Goal: Information Seeking & Learning: Learn about a topic

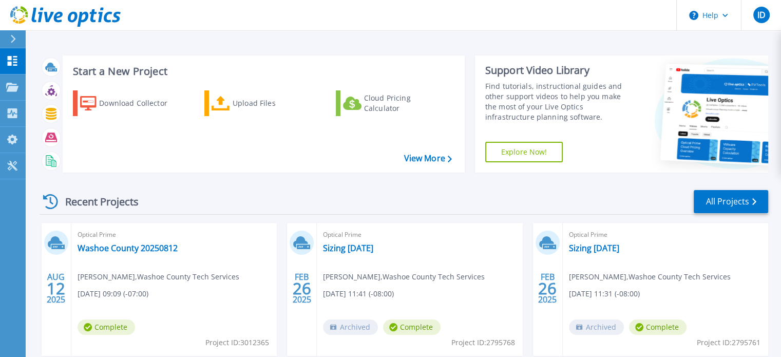
click at [16, 36] on div at bounding box center [17, 38] width 16 height 17
click at [193, 25] on header "Help ID End User [PERSON_NAME] [EMAIL_ADDRESS][DOMAIN_NAME] Washoe County Tech …" at bounding box center [390, 15] width 781 height 31
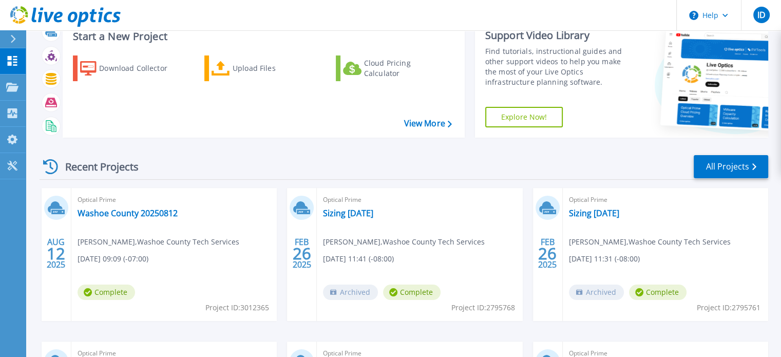
scroll to position [37, 0]
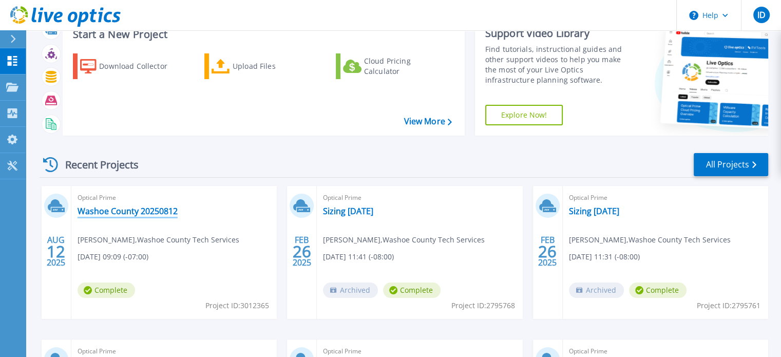
click at [137, 214] on link "Washoe County 20250812" at bounding box center [128, 211] width 100 height 10
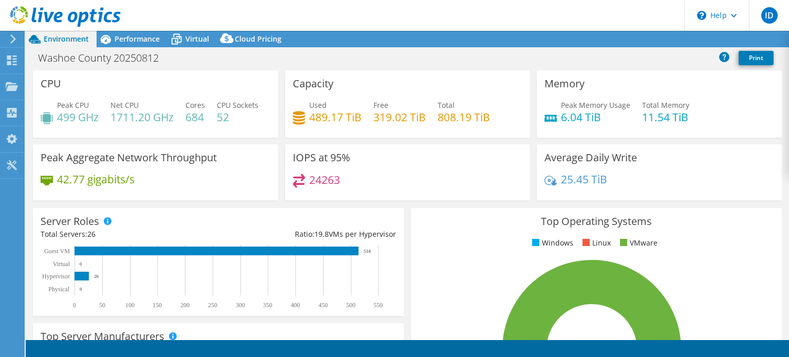
select select "USWest"
select select "USD"
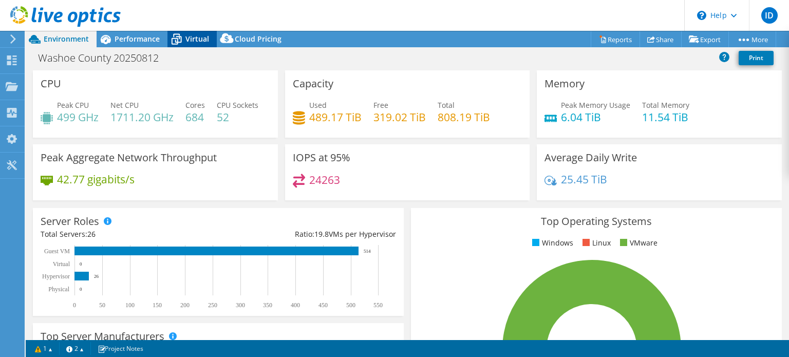
click at [187, 38] on span "Virtual" at bounding box center [197, 39] width 24 height 10
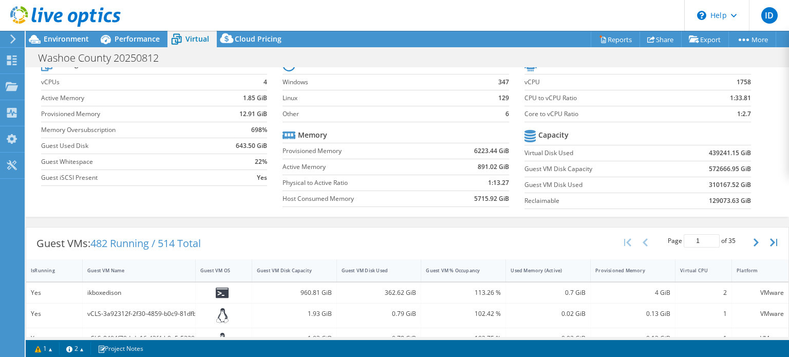
scroll to position [39, 0]
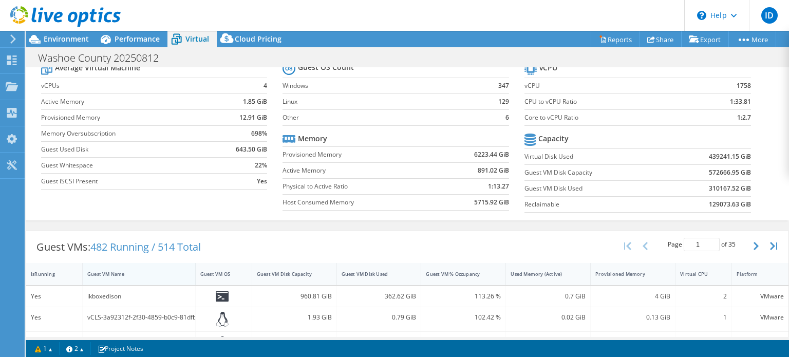
click at [113, 271] on div "Guest VM Name" at bounding box center [132, 274] width 91 height 7
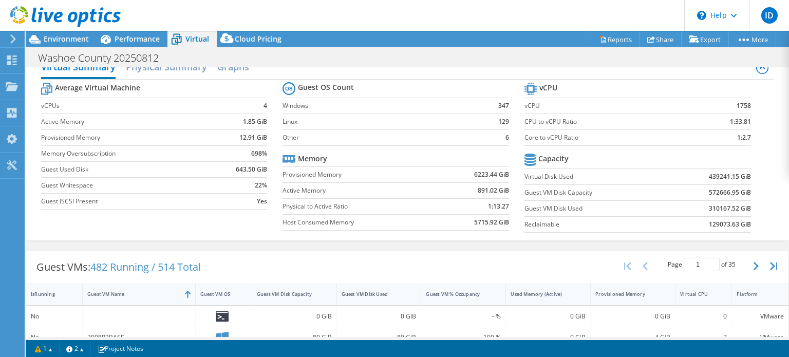
scroll to position [0, 0]
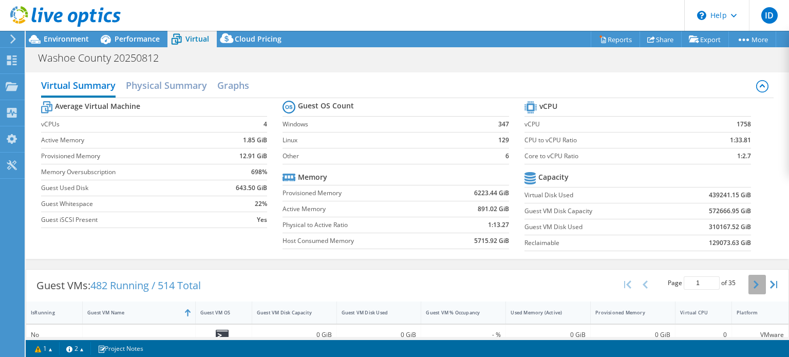
click at [752, 279] on button "button" at bounding box center [756, 285] width 17 height 20
click at [179, 88] on h2 "Physical Summary" at bounding box center [166, 86] width 81 height 23
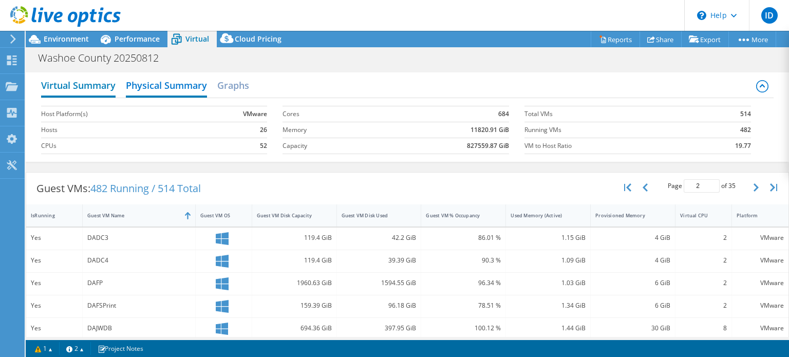
click at [109, 90] on h2 "Virtual Summary" at bounding box center [78, 86] width 74 height 23
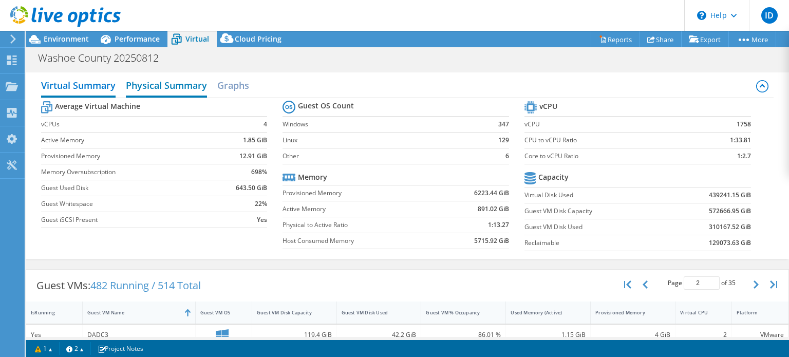
click at [158, 84] on h2 "Physical Summary" at bounding box center [166, 86] width 81 height 23
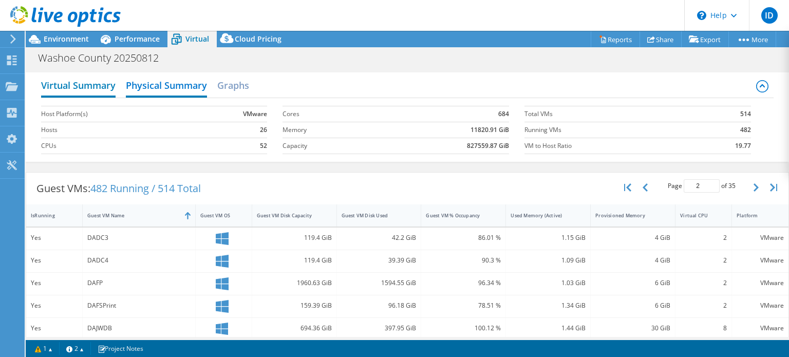
click at [105, 92] on h2 "Virtual Summary" at bounding box center [78, 86] width 74 height 23
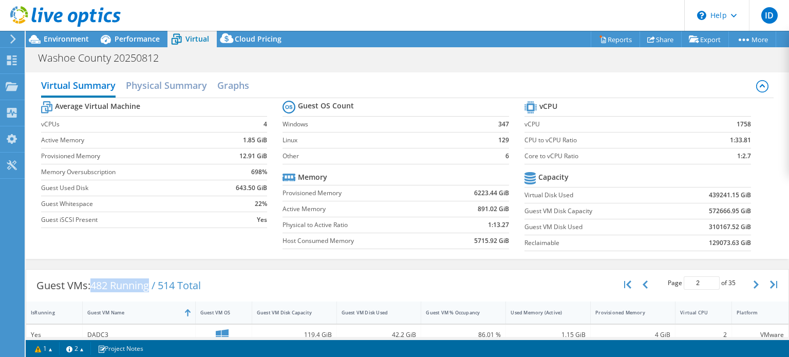
drag, startPoint x: 91, startPoint y: 289, endPoint x: 152, endPoint y: 292, distance: 60.7
click at [152, 292] on div "Guest VMs: 482 Running / 514 Total" at bounding box center [118, 286] width 185 height 32
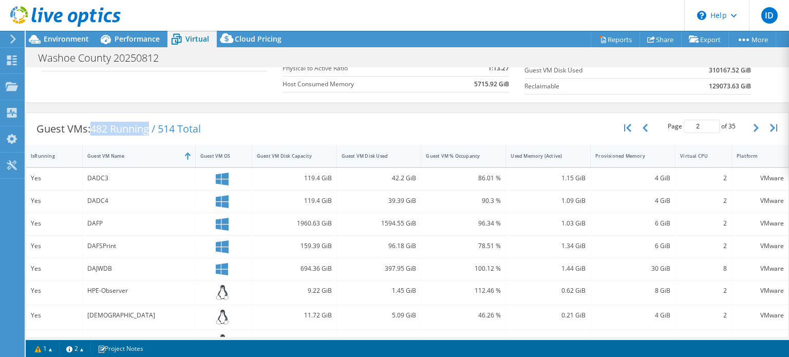
scroll to position [155, 0]
click at [753, 129] on icon "button" at bounding box center [755, 129] width 5 height 8
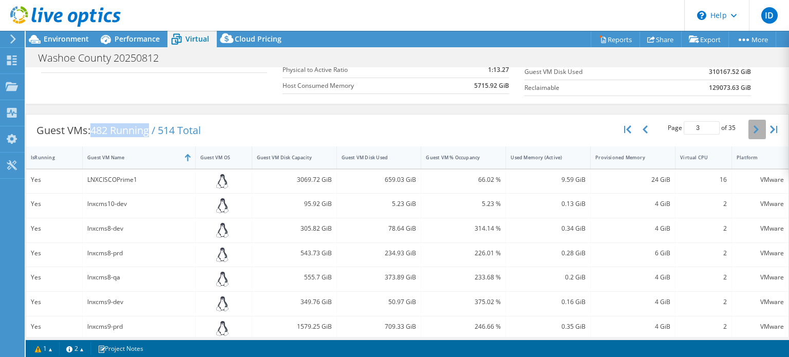
click at [753, 129] on icon "button" at bounding box center [755, 129] width 5 height 8
click at [642, 126] on icon "button" at bounding box center [644, 129] width 5 height 8
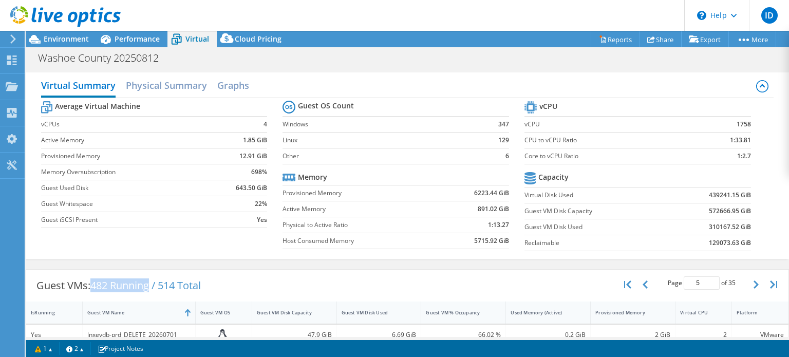
scroll to position [175, 0]
click at [748, 284] on button "button" at bounding box center [756, 285] width 17 height 20
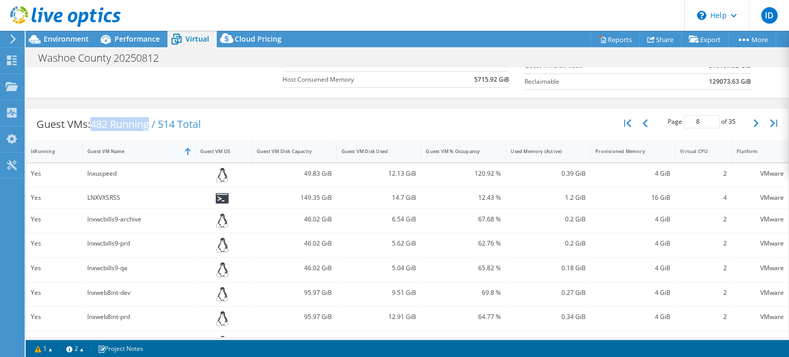
scroll to position [139, 0]
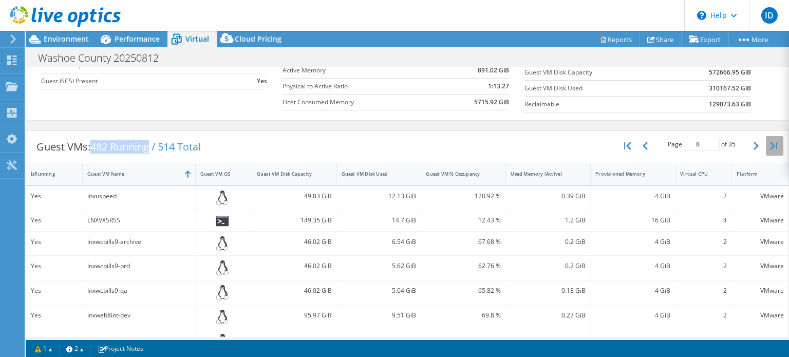
click at [770, 146] on icon "button" at bounding box center [773, 146] width 7 height 8
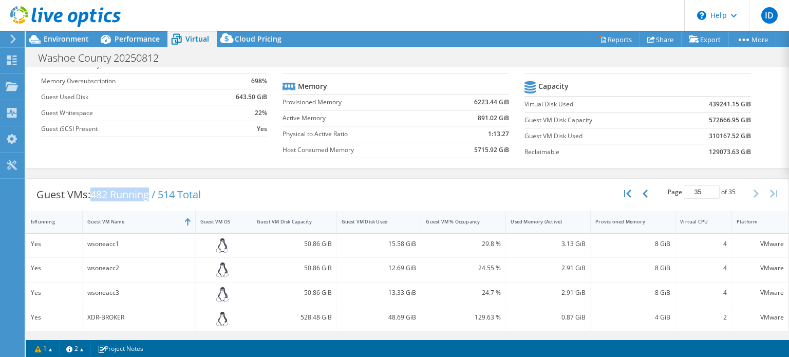
scroll to position [88, 0]
click at [641, 196] on button "button" at bounding box center [645, 196] width 17 height 20
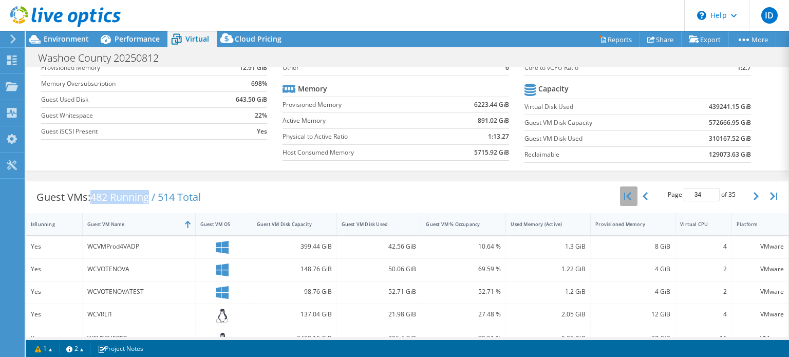
click at [620, 194] on button "button" at bounding box center [628, 196] width 17 height 20
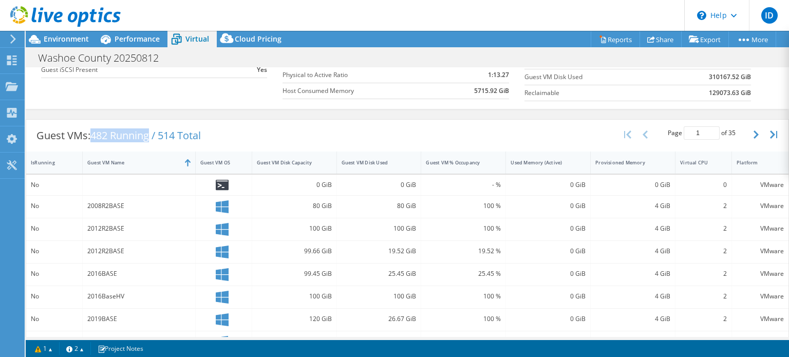
scroll to position [146, 0]
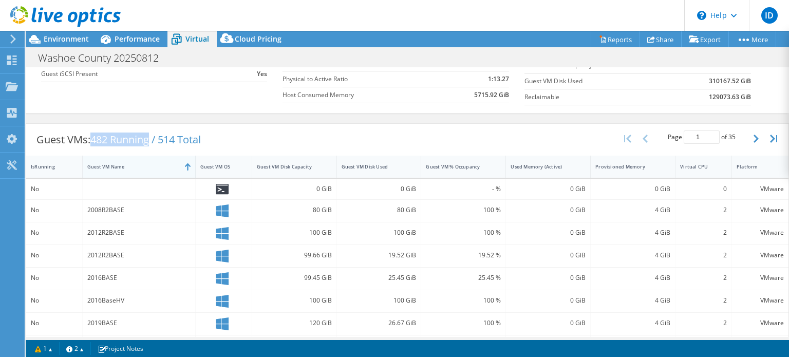
click at [188, 168] on div at bounding box center [195, 167] width 18 height 22
click at [187, 167] on div at bounding box center [195, 167] width 18 height 22
click at [186, 163] on div at bounding box center [195, 167] width 18 height 22
click at [106, 165] on div "Guest VM Name" at bounding box center [132, 166] width 91 height 7
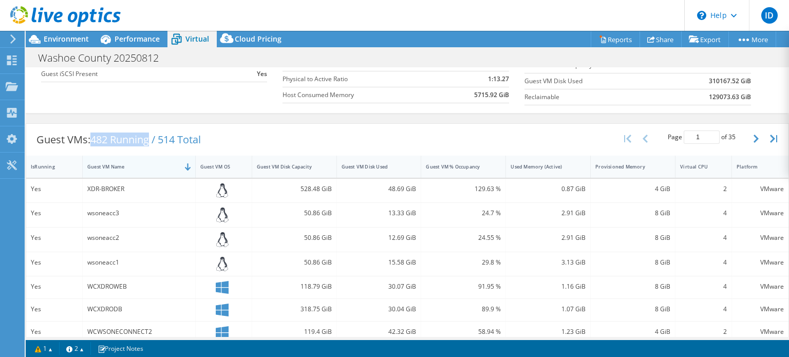
click at [106, 165] on div "Guest VM Name" at bounding box center [132, 166] width 91 height 7
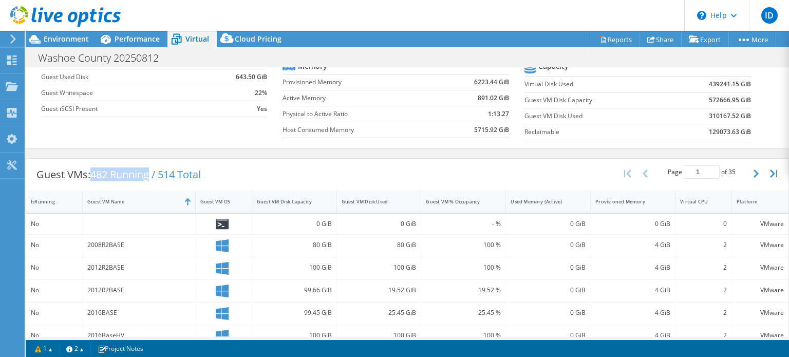
scroll to position [110, 0]
click at [135, 133] on div "Average Virtual Machine vCPUs 4 Active Memory 1.85 GiB Provisioned Memory 12.91…" at bounding box center [407, 67] width 733 height 158
click at [13, 39] on icon at bounding box center [13, 38] width 8 height 9
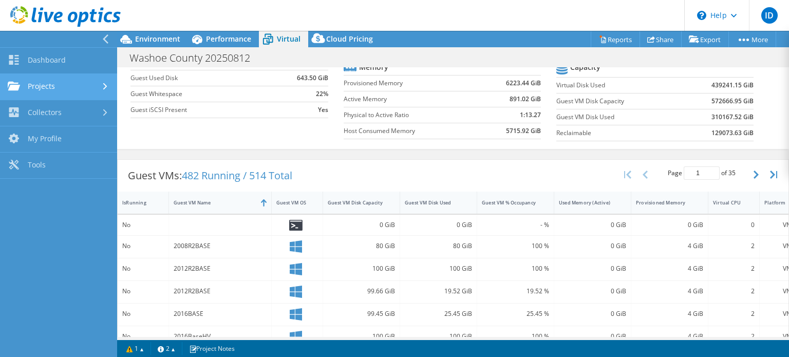
click at [45, 86] on link "Projects" at bounding box center [58, 87] width 117 height 26
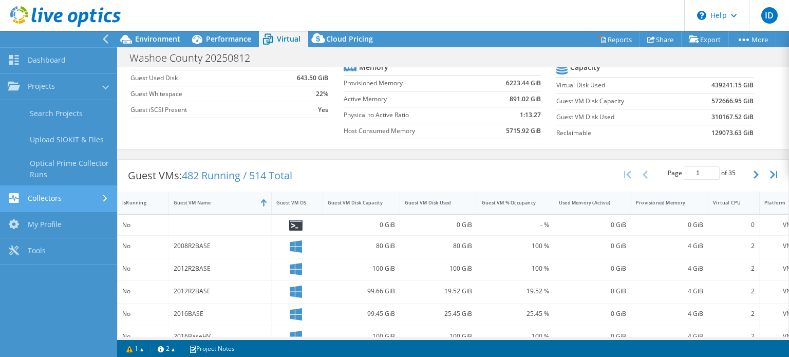
click at [84, 198] on link "Collectors" at bounding box center [58, 199] width 117 height 26
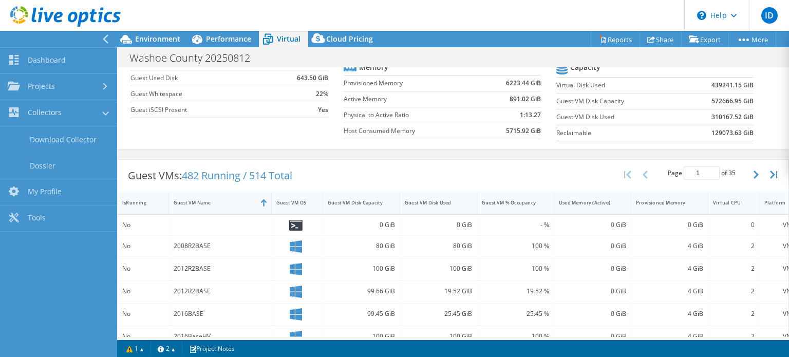
click at [185, 160] on div "Guest VMs: 482 Running / 514 Total" at bounding box center [210, 176] width 185 height 32
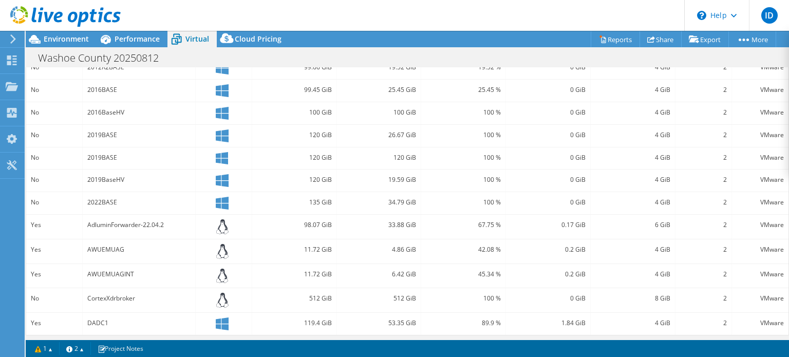
scroll to position [0, 0]
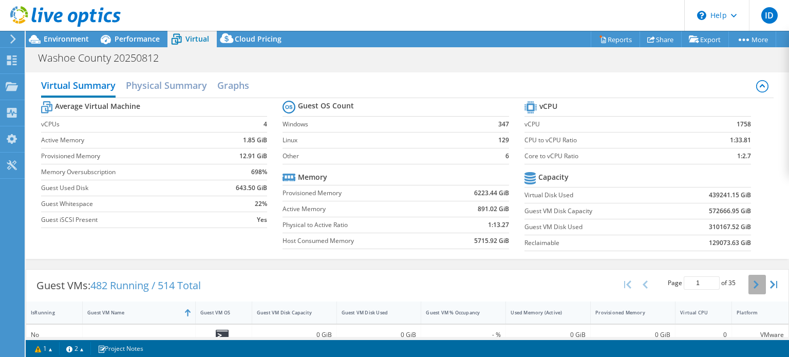
click at [753, 283] on icon "button" at bounding box center [755, 284] width 5 height 8
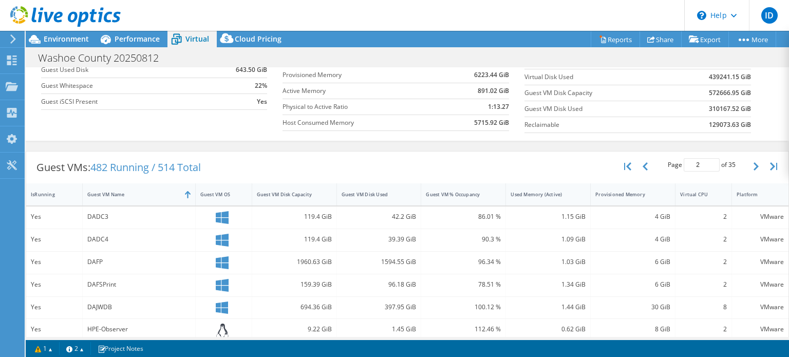
scroll to position [79, 0]
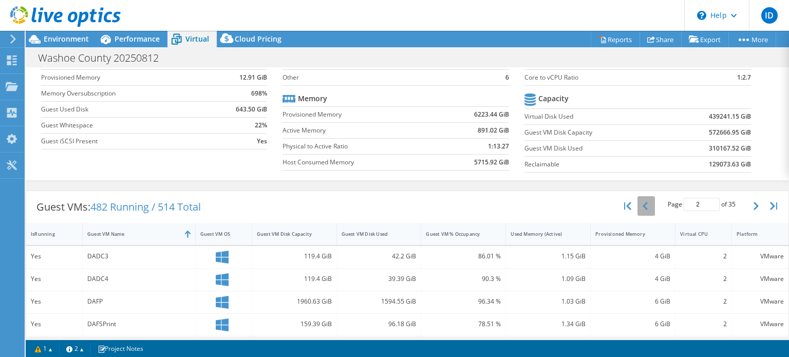
click at [642, 202] on button "button" at bounding box center [645, 206] width 17 height 20
type input "1"
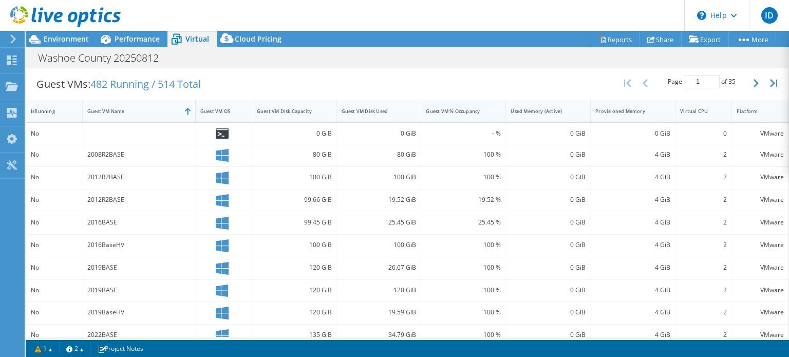
scroll to position [203, 0]
click at [10, 43] on icon at bounding box center [13, 38] width 8 height 9
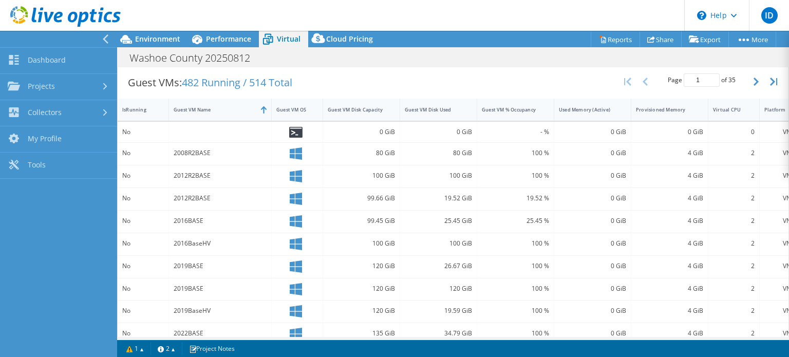
click at [103, 35] on icon at bounding box center [106, 38] width 8 height 9
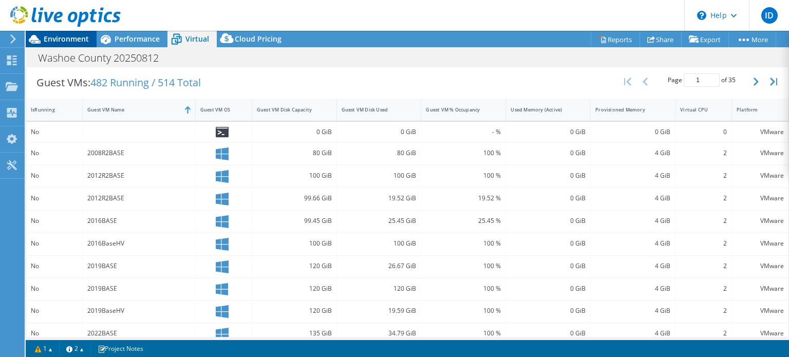
click at [51, 34] on span "Environment" at bounding box center [66, 39] width 45 height 10
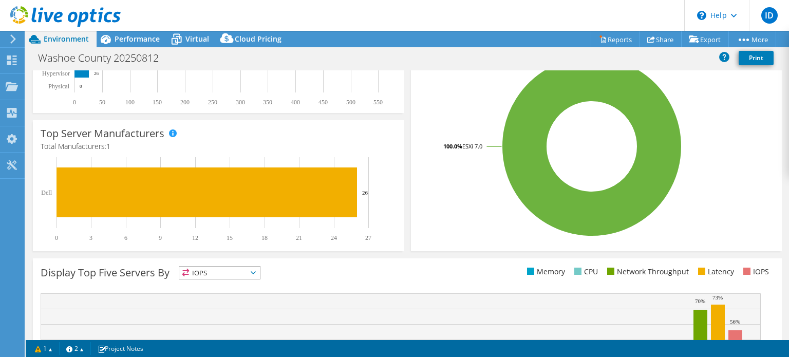
scroll to position [0, 0]
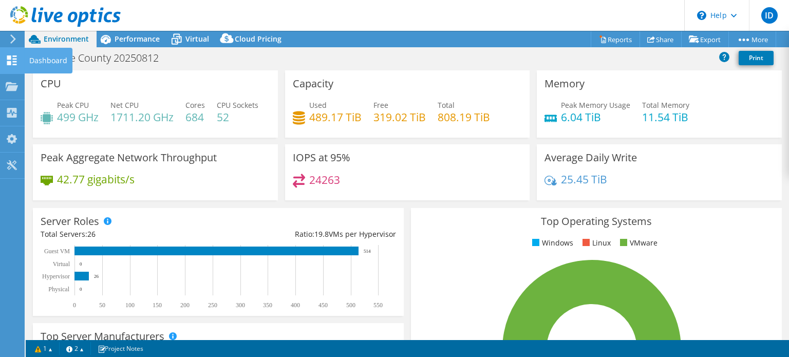
click at [11, 62] on icon at bounding box center [12, 60] width 12 height 10
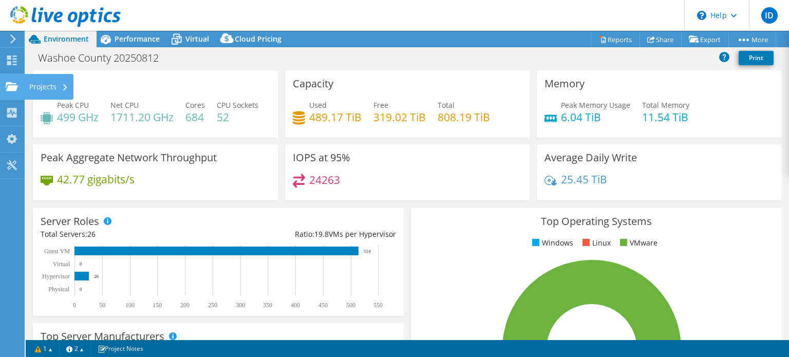
click at [11, 86] on use at bounding box center [12, 86] width 12 height 9
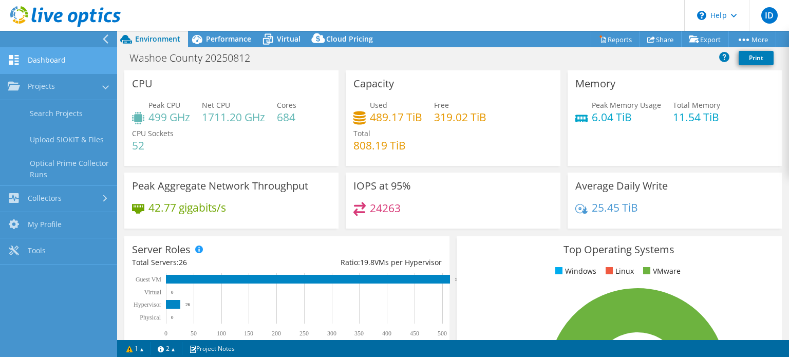
click at [30, 63] on link "Dashboard" at bounding box center [58, 61] width 117 height 26
click at [35, 63] on link "Dashboard" at bounding box center [58, 61] width 117 height 26
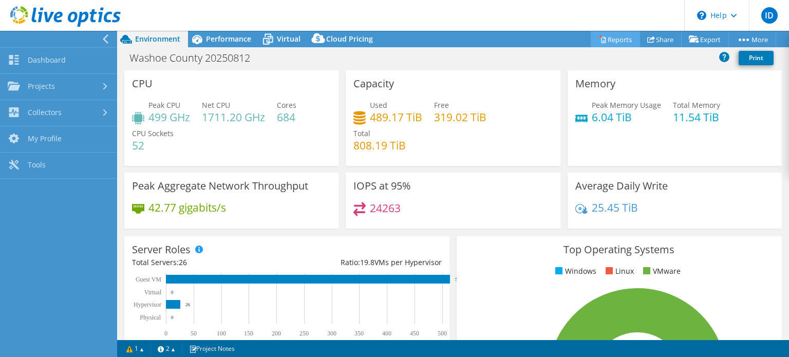
click at [611, 42] on link "Reports" at bounding box center [614, 39] width 49 height 16
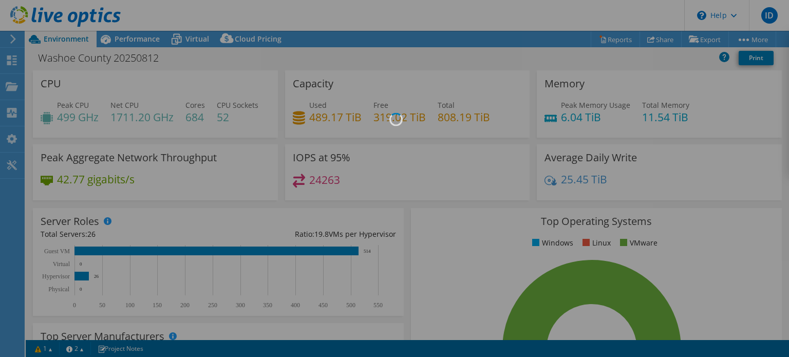
click at [194, 24] on div at bounding box center [394, 178] width 789 height 357
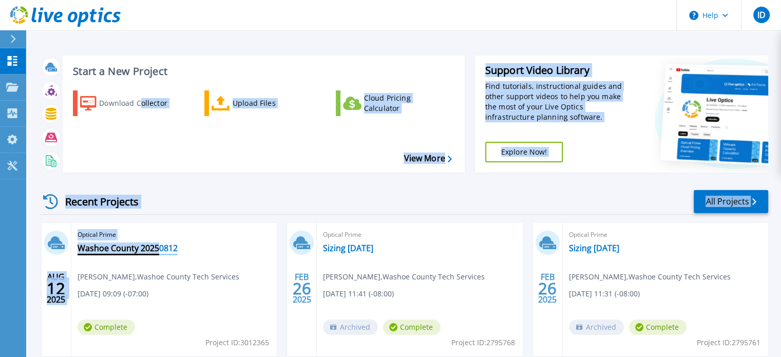
drag, startPoint x: 141, startPoint y: 141, endPoint x: 159, endPoint y: 246, distance: 106.3
click at [159, 246] on div "Start a New Project Download Collector Upload Files Cloud Pricing Calculator Vi…" at bounding box center [404, 292] width 728 height 491
click at [159, 246] on link "Washoe County 20250812" at bounding box center [128, 248] width 100 height 10
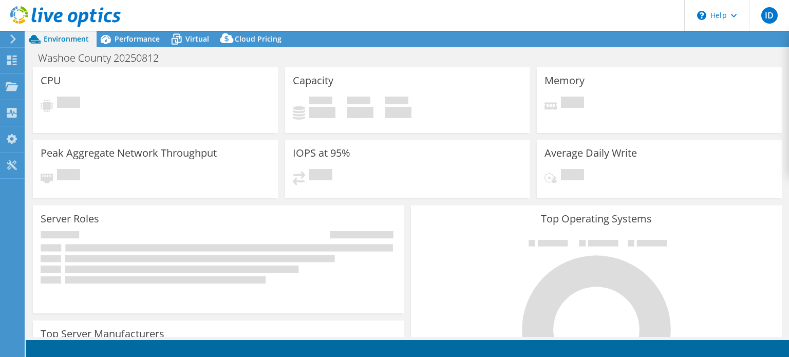
select select "USWest"
select select "USD"
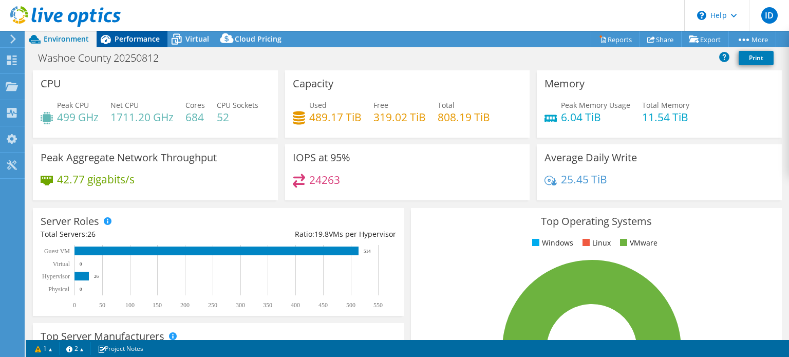
click at [146, 46] on div "Performance" at bounding box center [132, 39] width 71 height 16
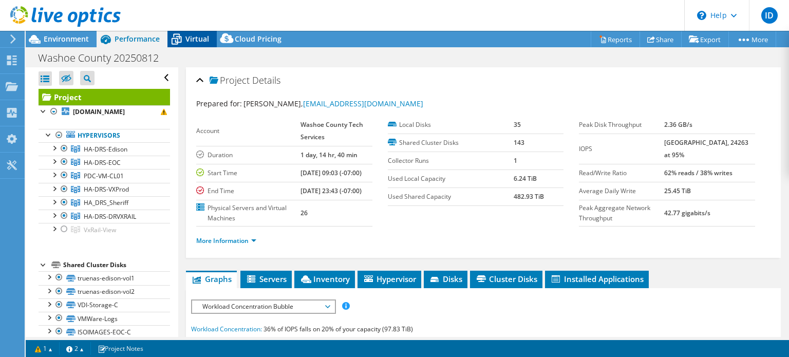
click at [187, 43] on span "Virtual" at bounding box center [197, 39] width 24 height 10
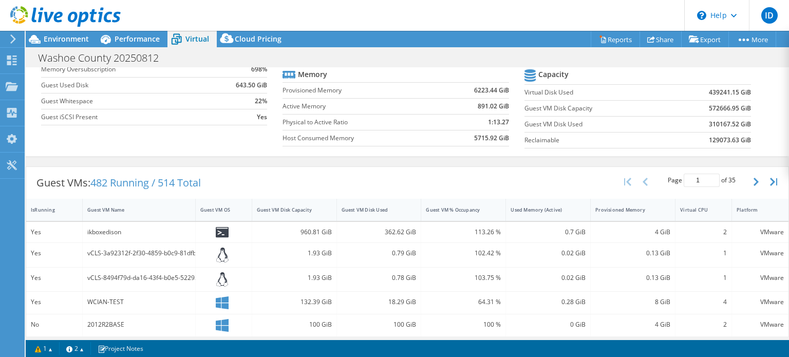
scroll to position [205, 0]
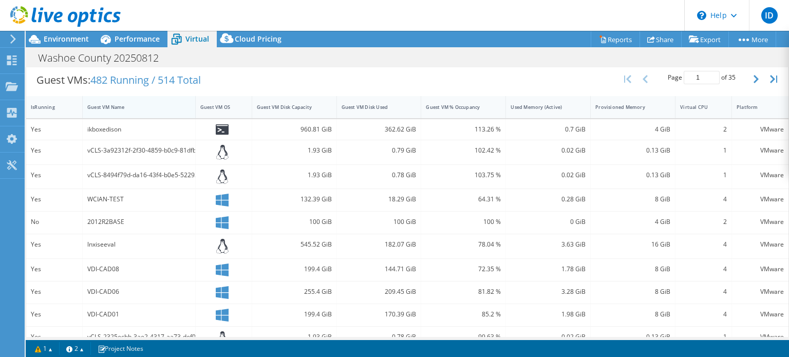
click at [107, 104] on div "Guest VM Name" at bounding box center [132, 107] width 91 height 7
